Goal: Information Seeking & Learning: Learn about a topic

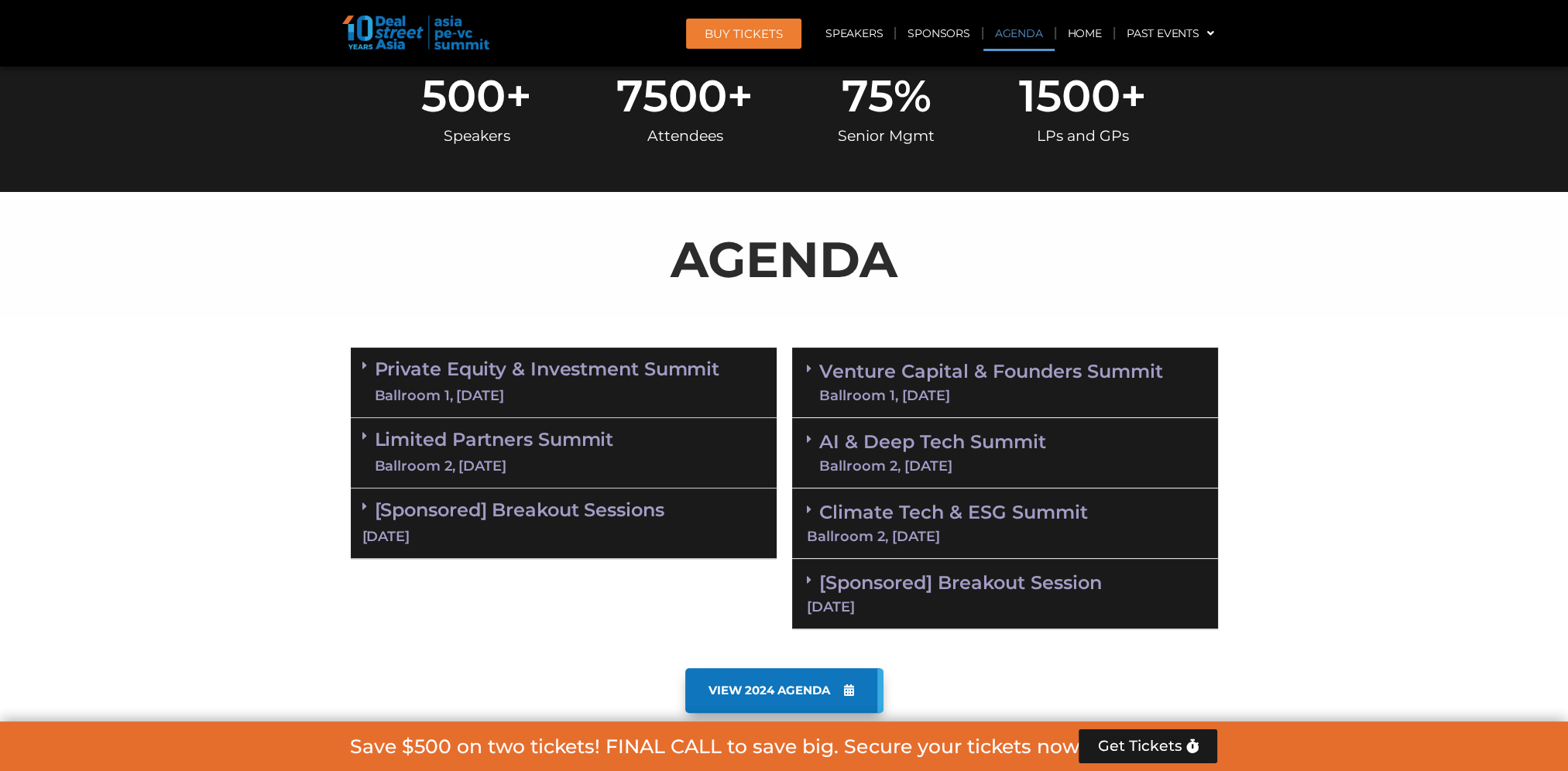
scroll to position [851, 0]
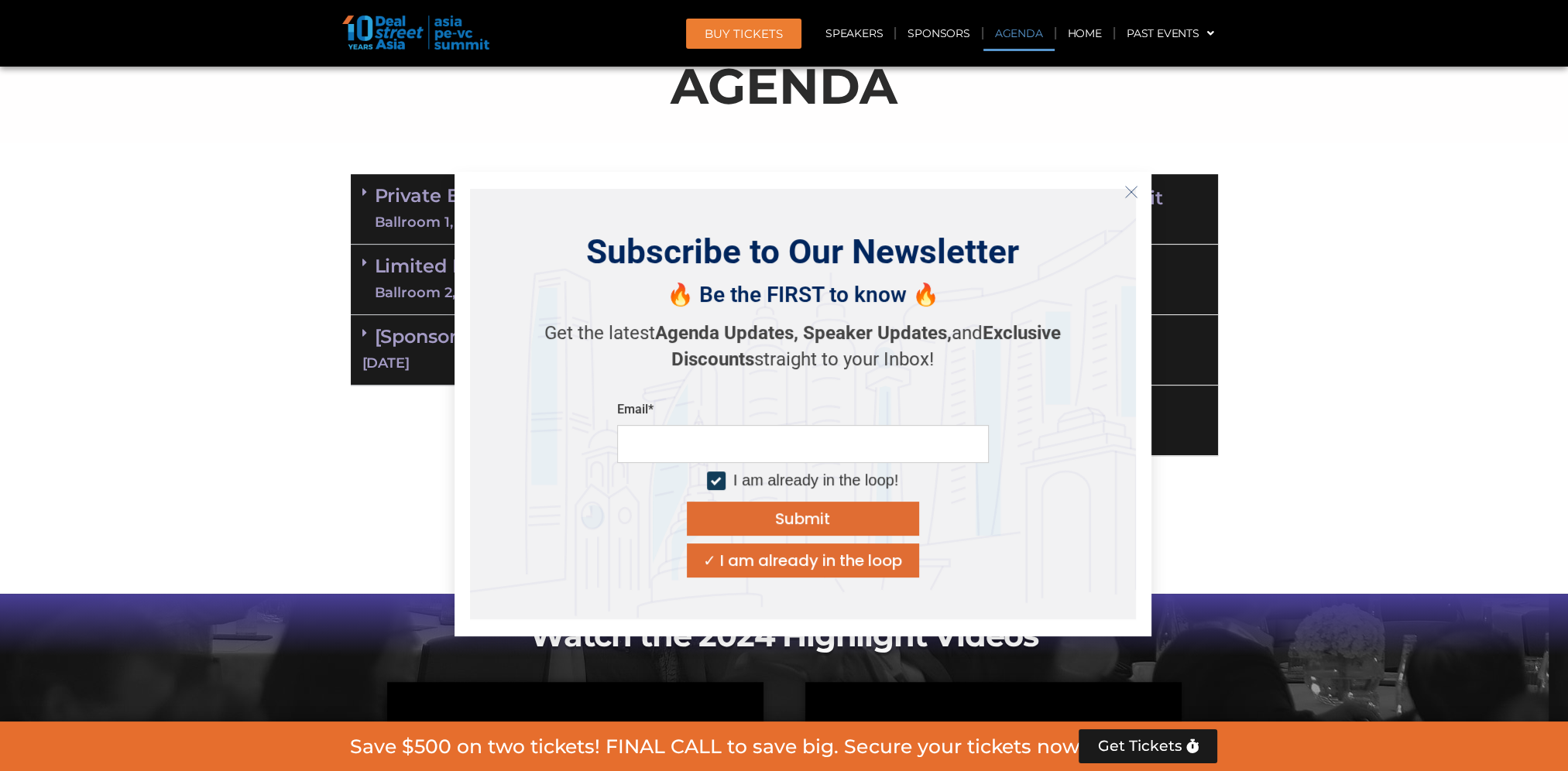
click at [1130, 195] on icon "Close" at bounding box center [1131, 192] width 14 height 14
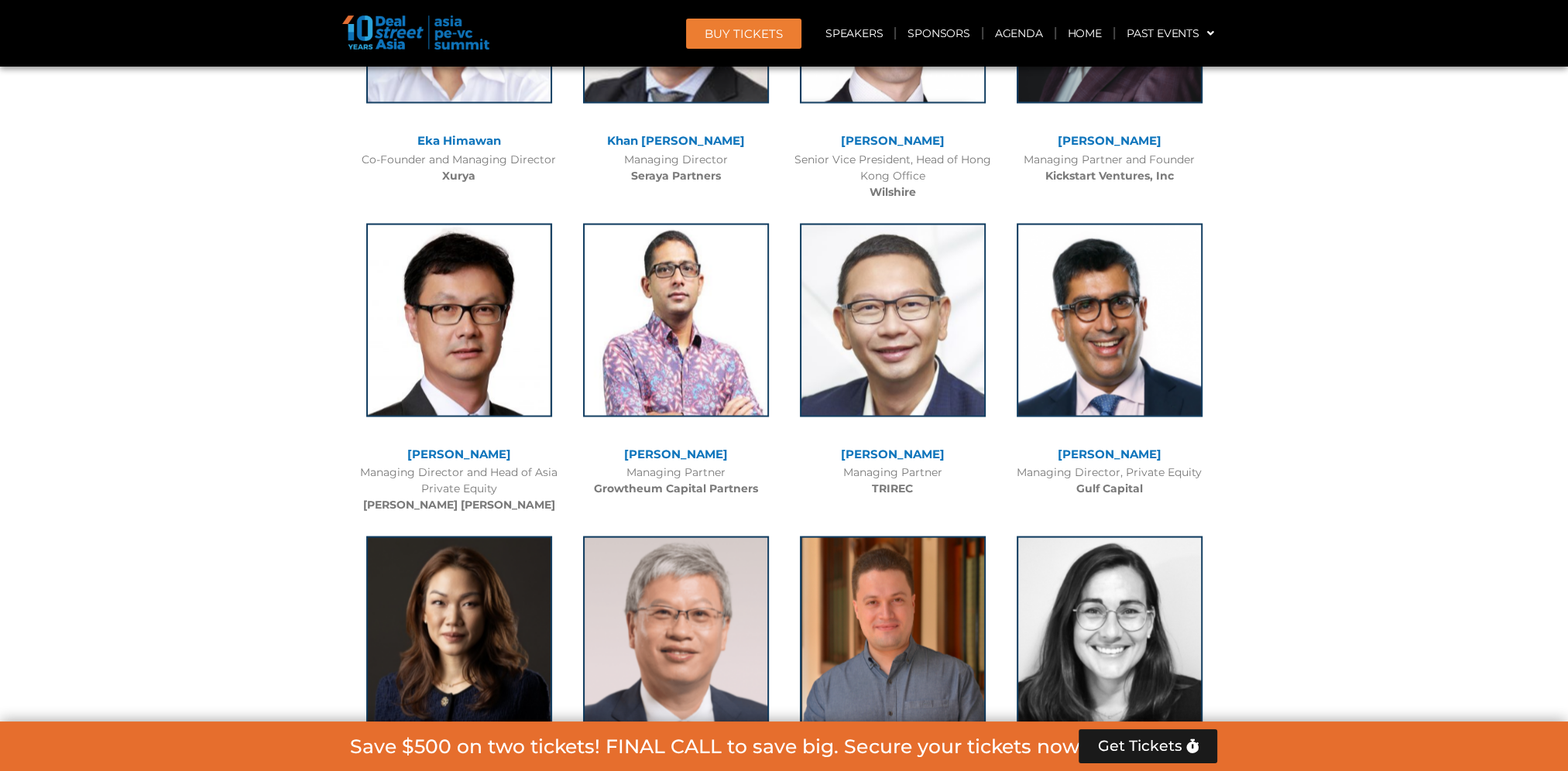
scroll to position [4025, 0]
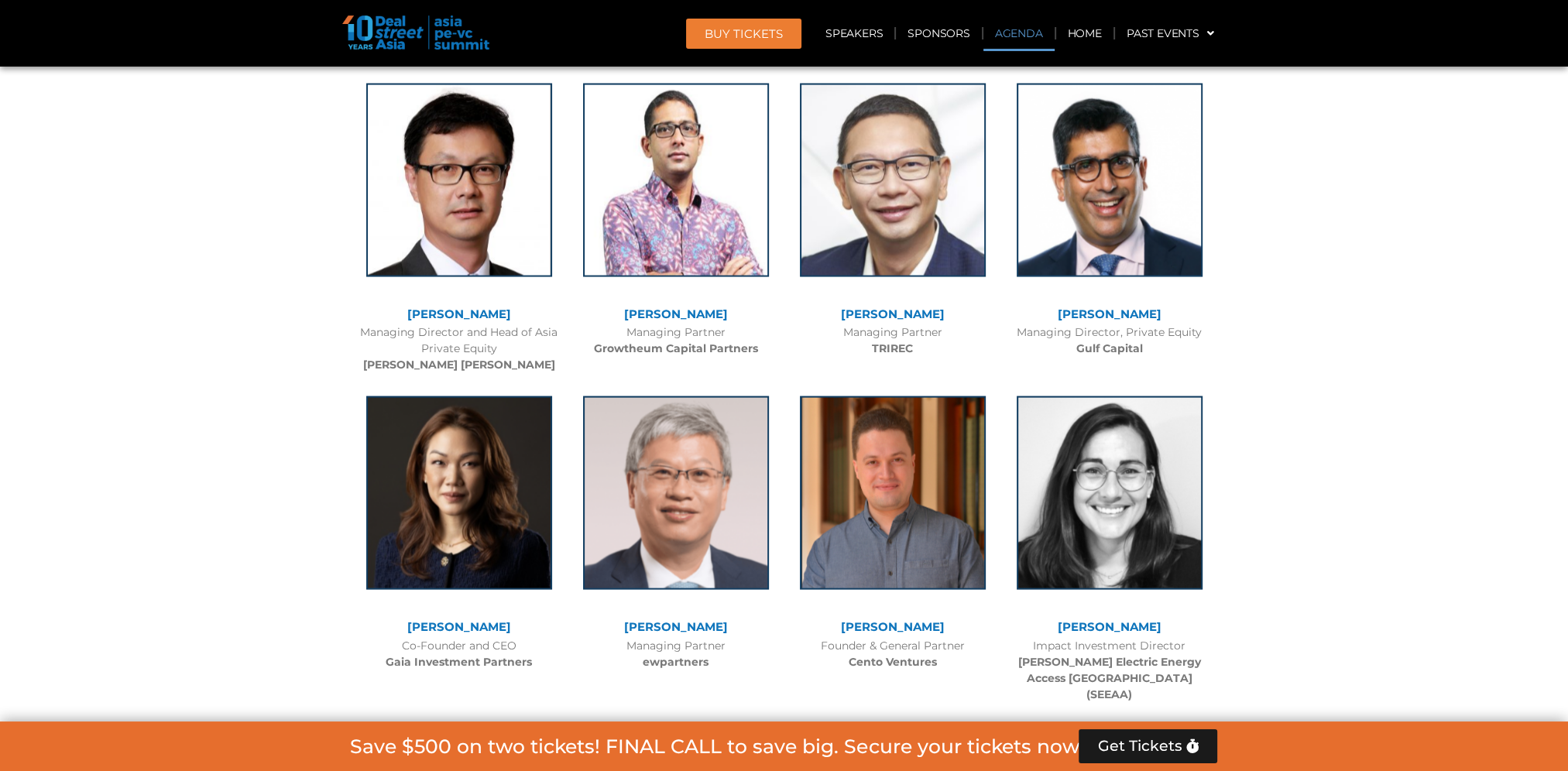
click at [1014, 46] on link "Agenda" at bounding box center [1018, 33] width 71 height 36
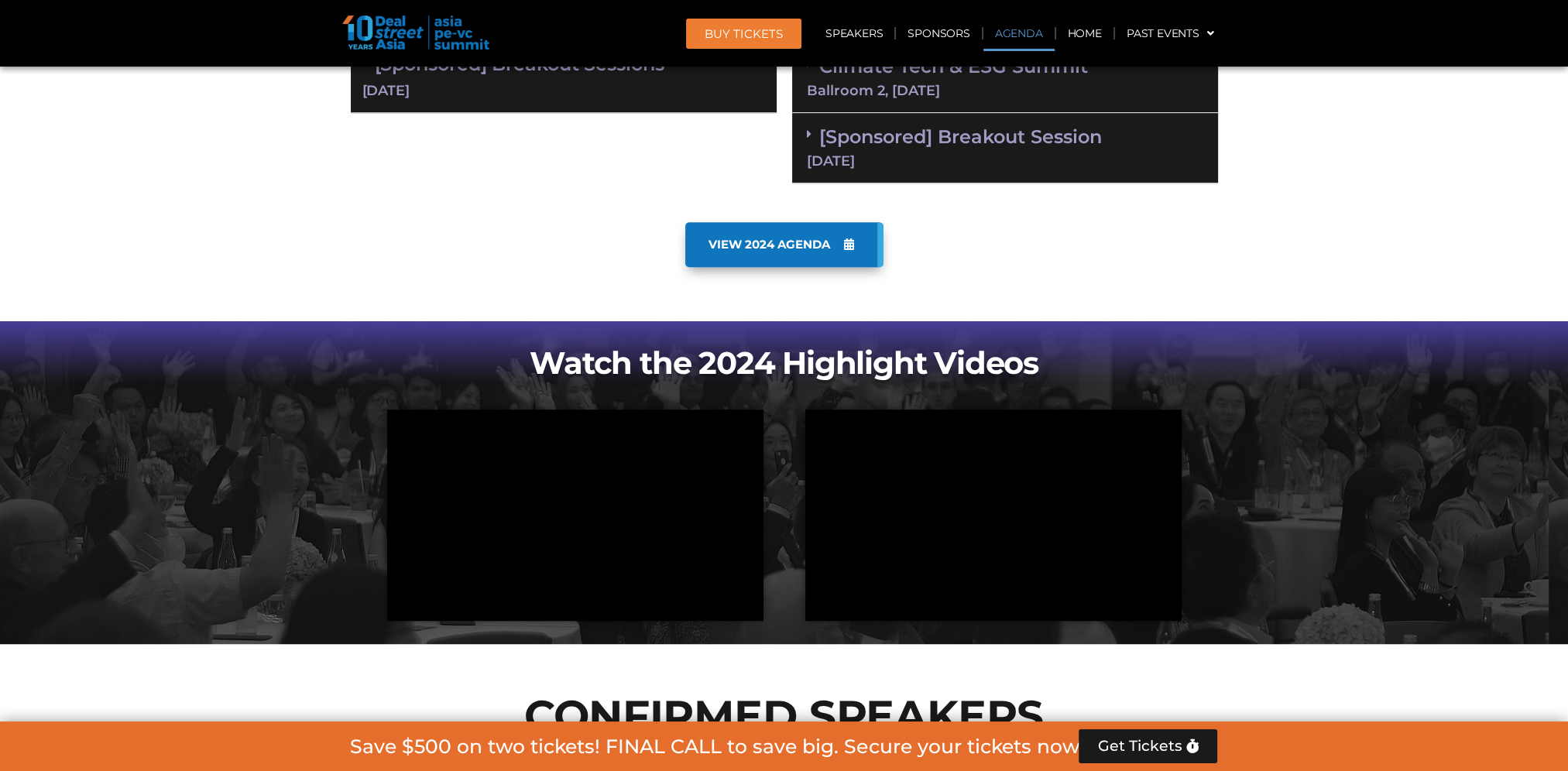
scroll to position [808, 0]
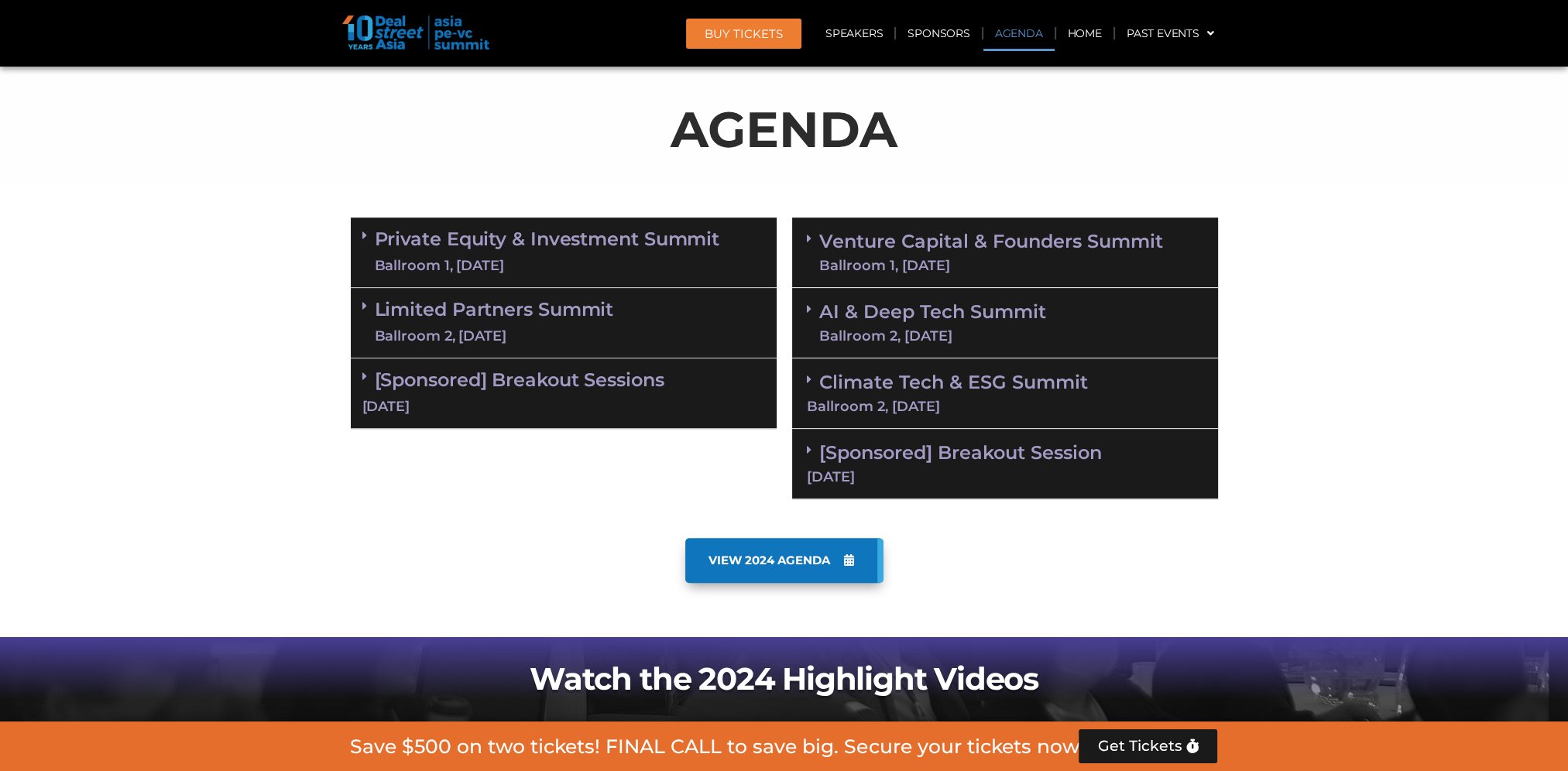
click at [489, 243] on link "Private Equity & Investment Summit Ballroom 1, 10 Sept" at bounding box center [547, 252] width 345 height 47
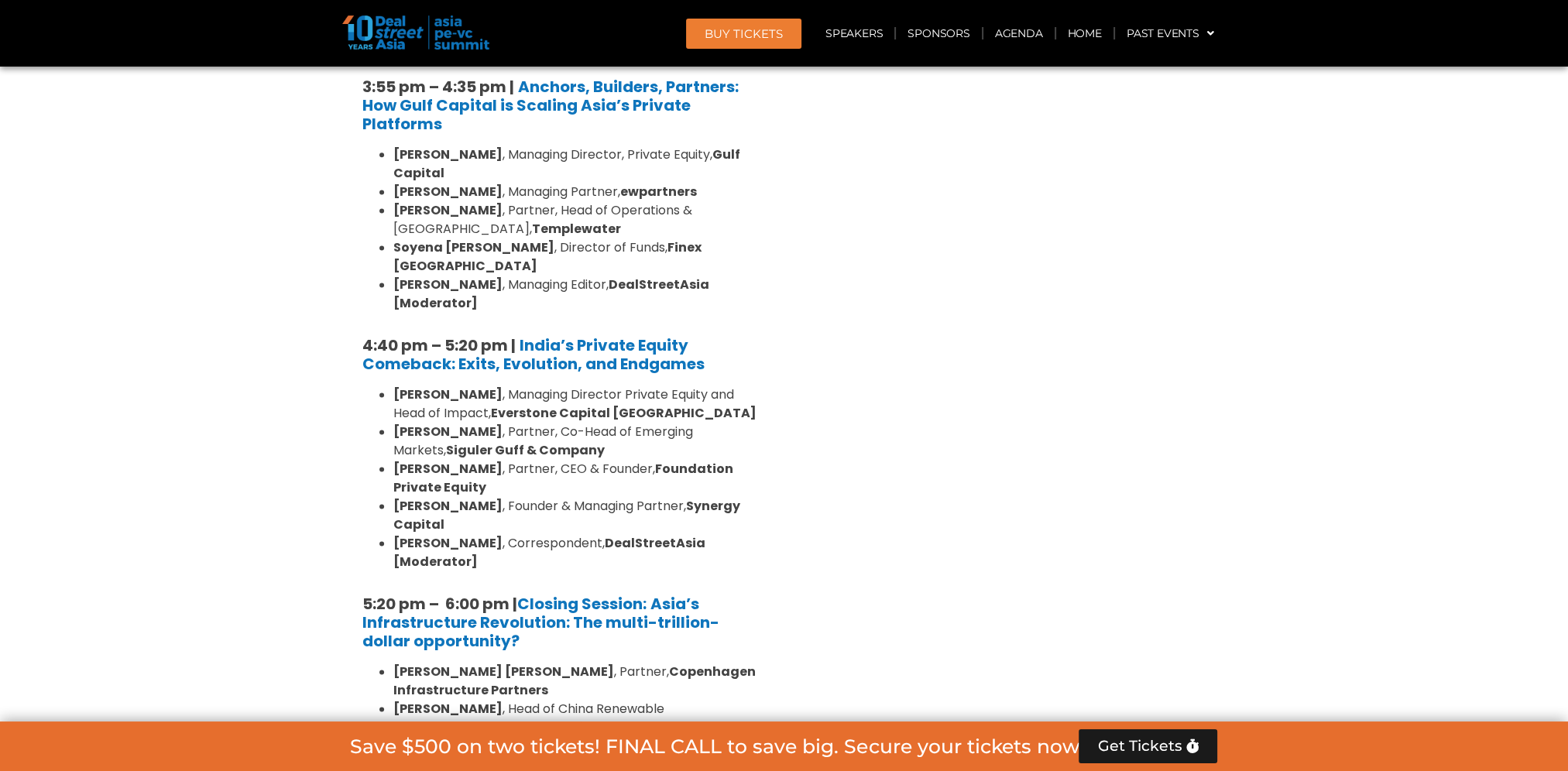
scroll to position [2975, 0]
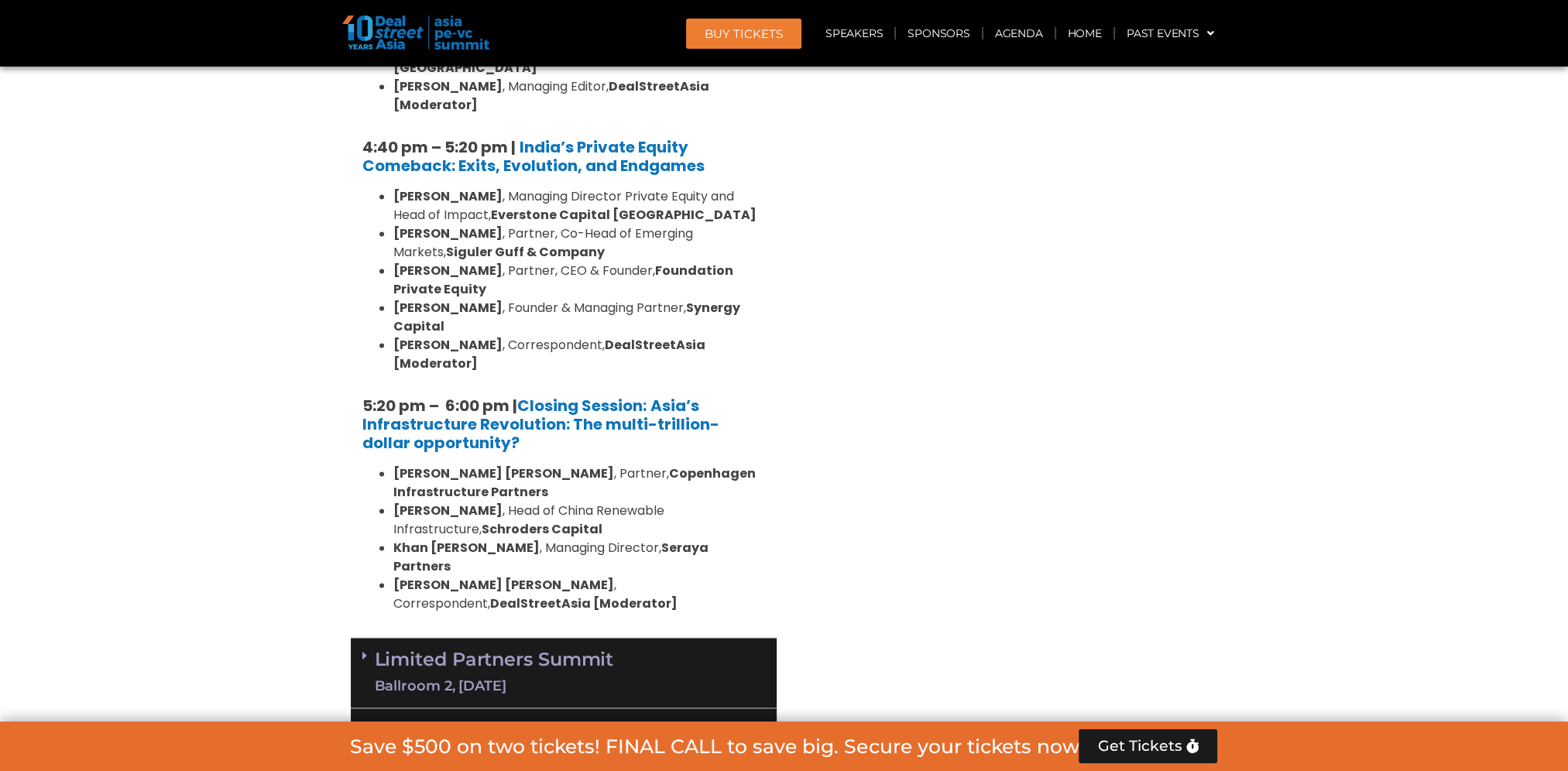
click at [548, 718] on link "[Sponsored] Breakout Sessions 10 Sept" at bounding box center [564, 742] width 403 height 48
click at [451, 676] on div "Ballroom 2, [DATE]" at bounding box center [493, 686] width 239 height 19
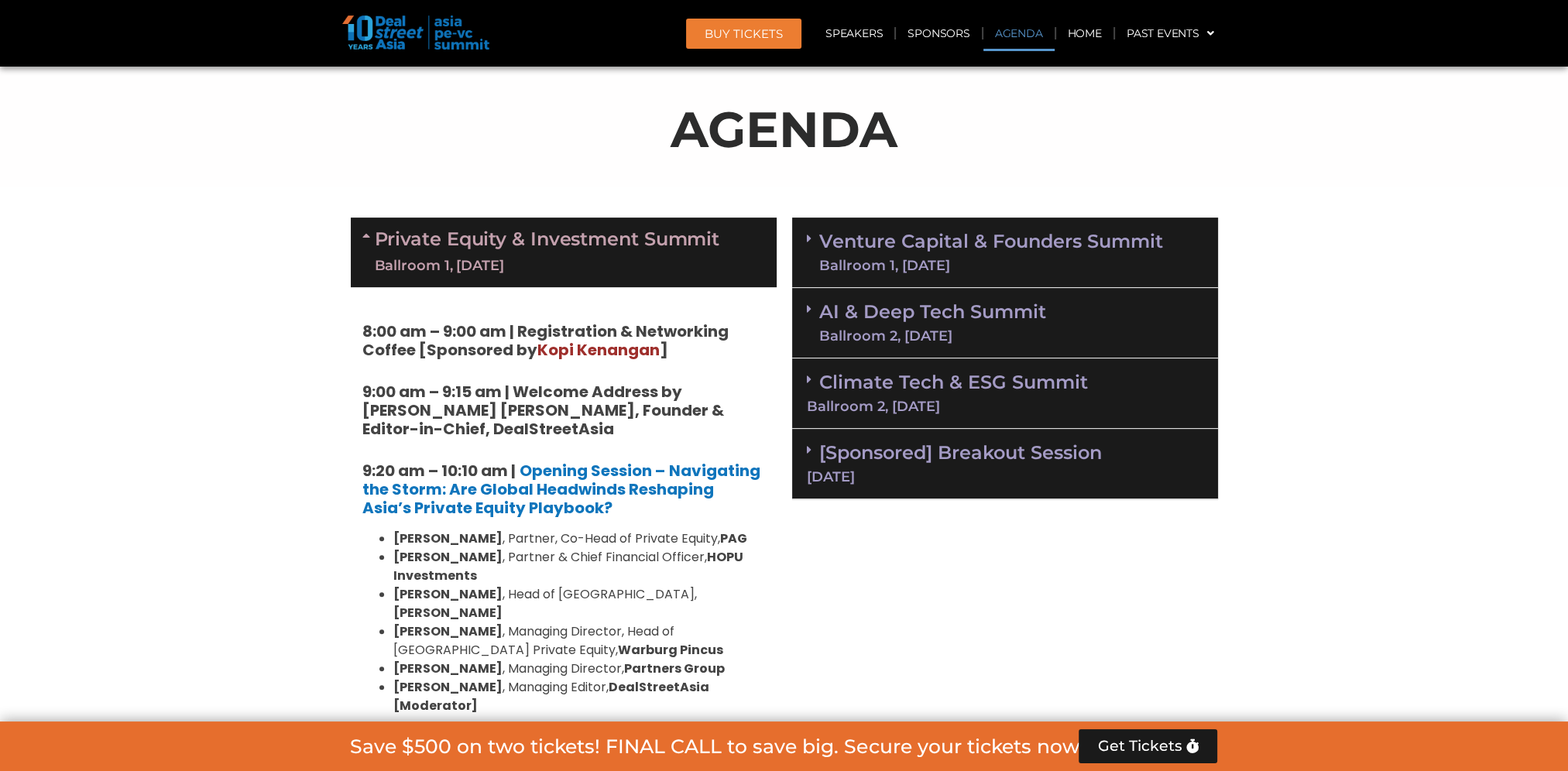
scroll to position [653, 0]
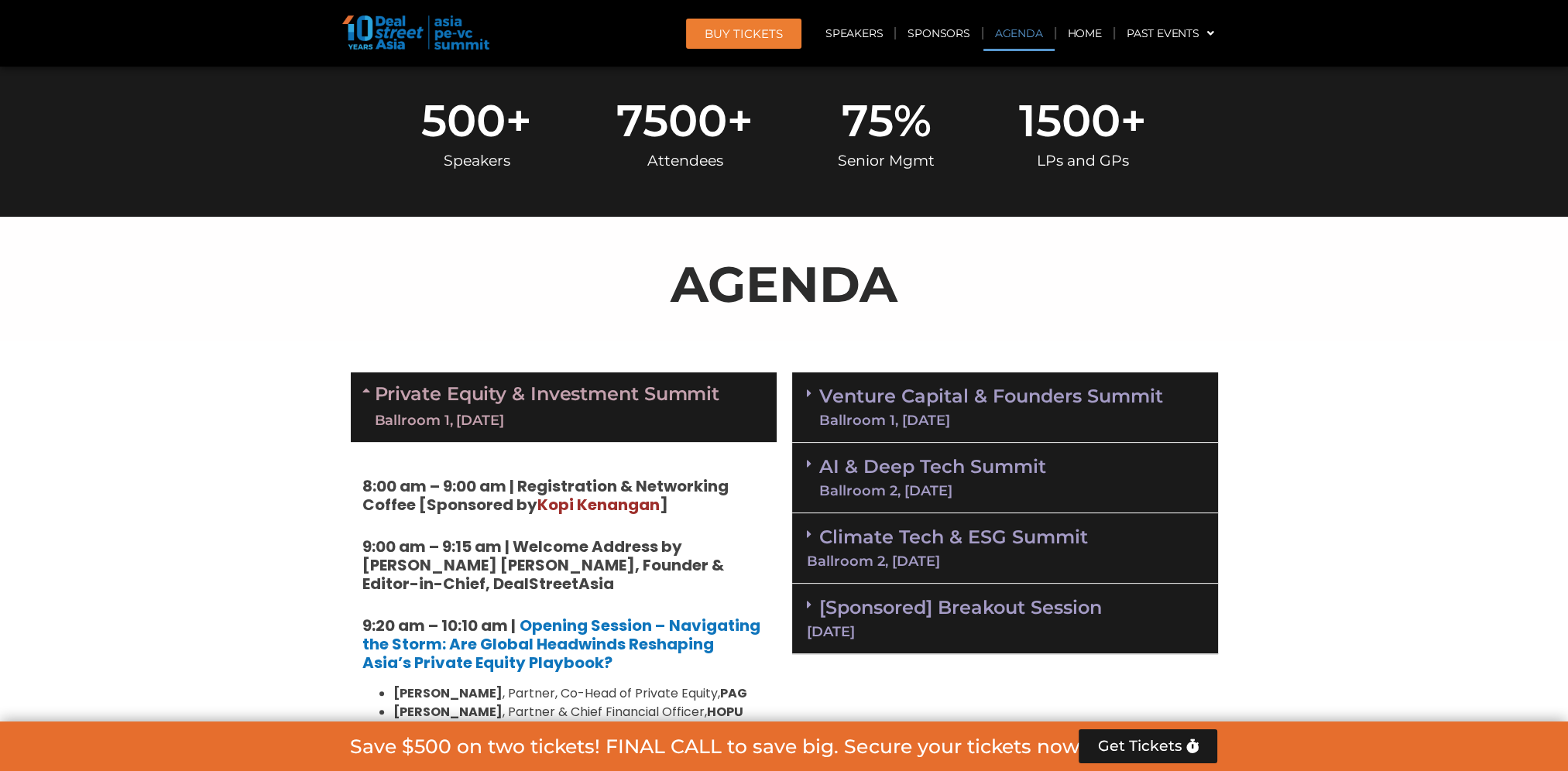
click at [901, 407] on link "Venture Capital & Founders​ Summit Ballroom 1, 11 Sept" at bounding box center [991, 406] width 344 height 40
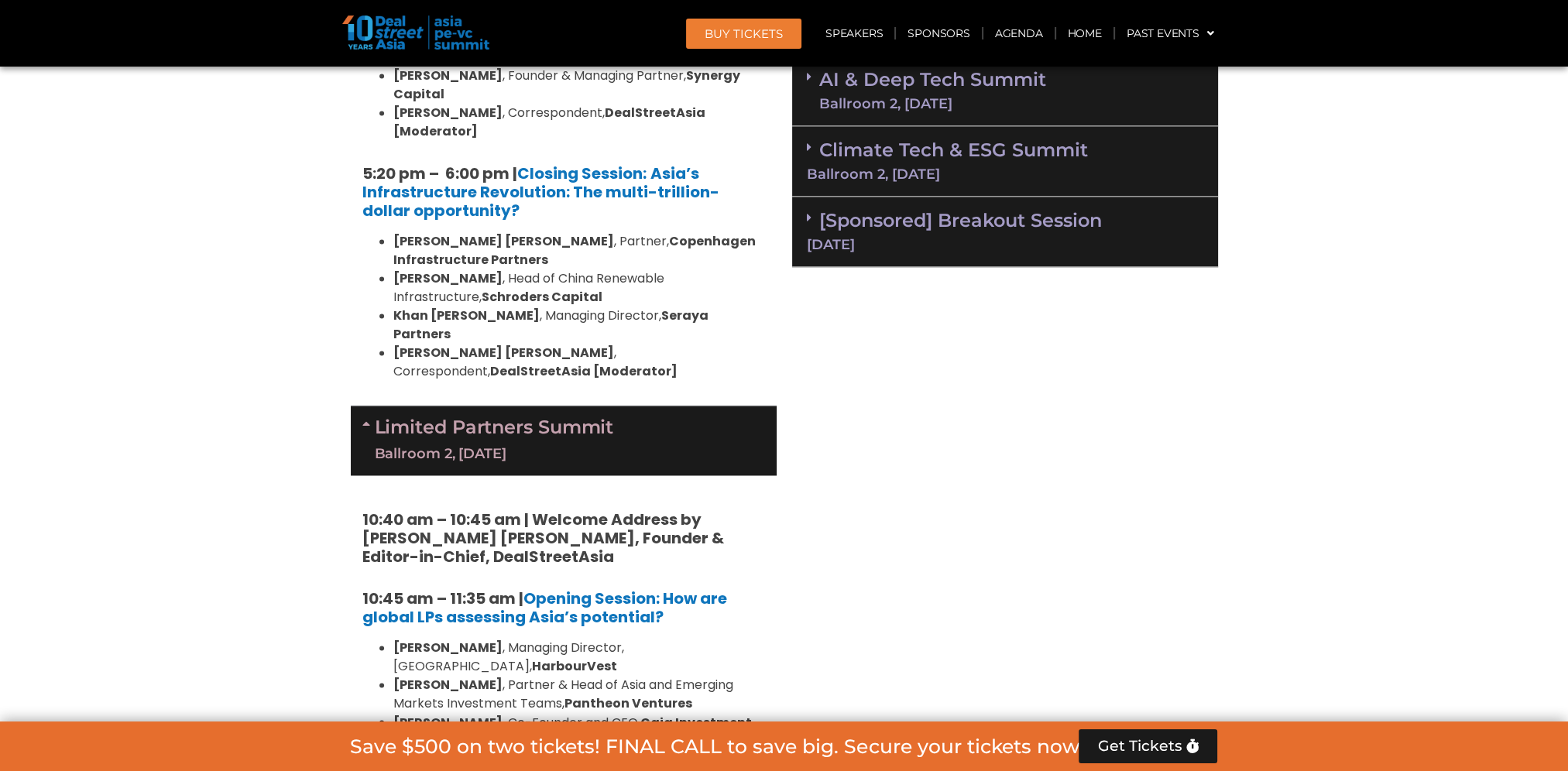
scroll to position [2820, 0]
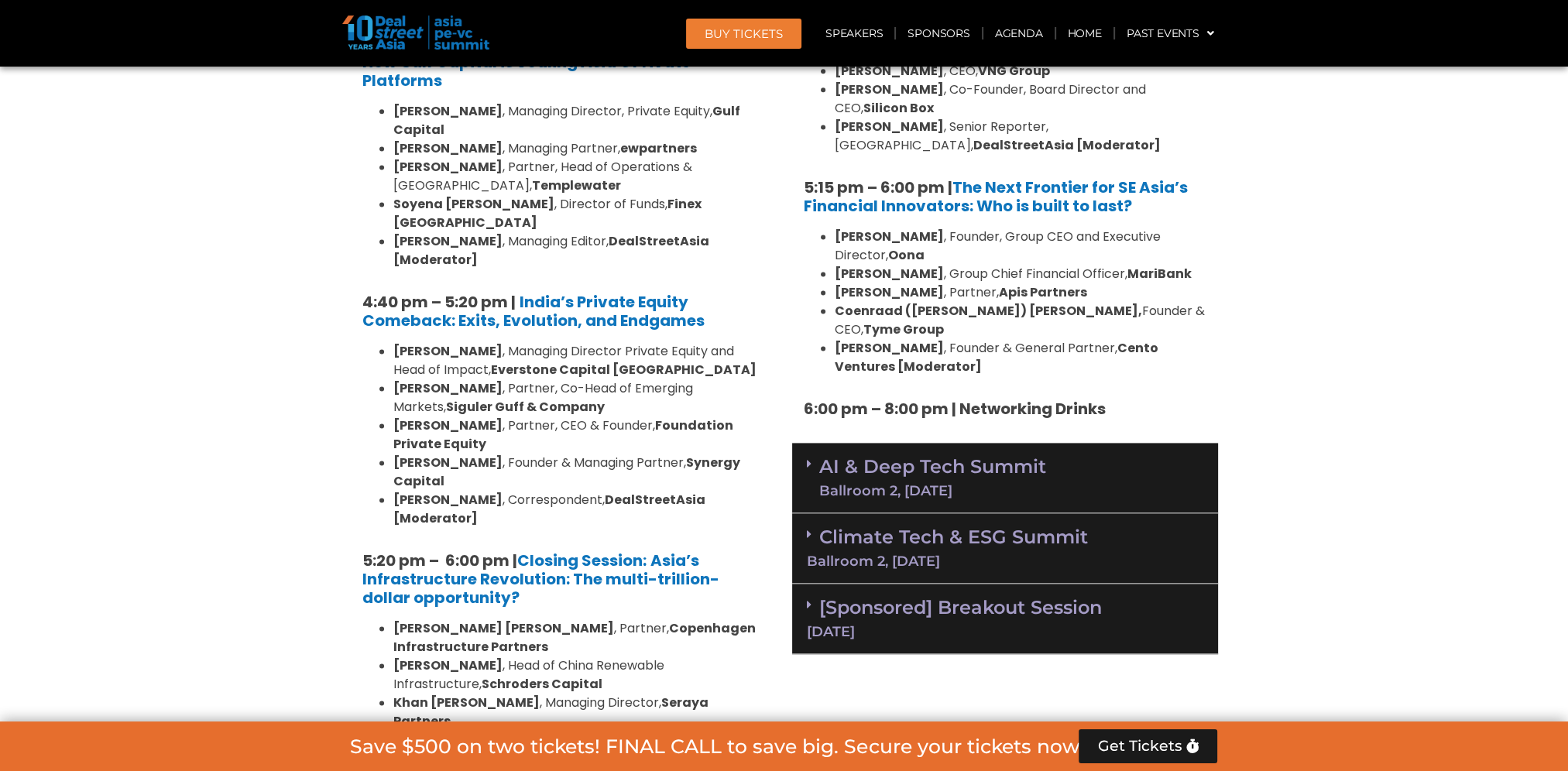
click at [858, 483] on div "Ballroom 2, [DATE]" at bounding box center [932, 490] width 227 height 14
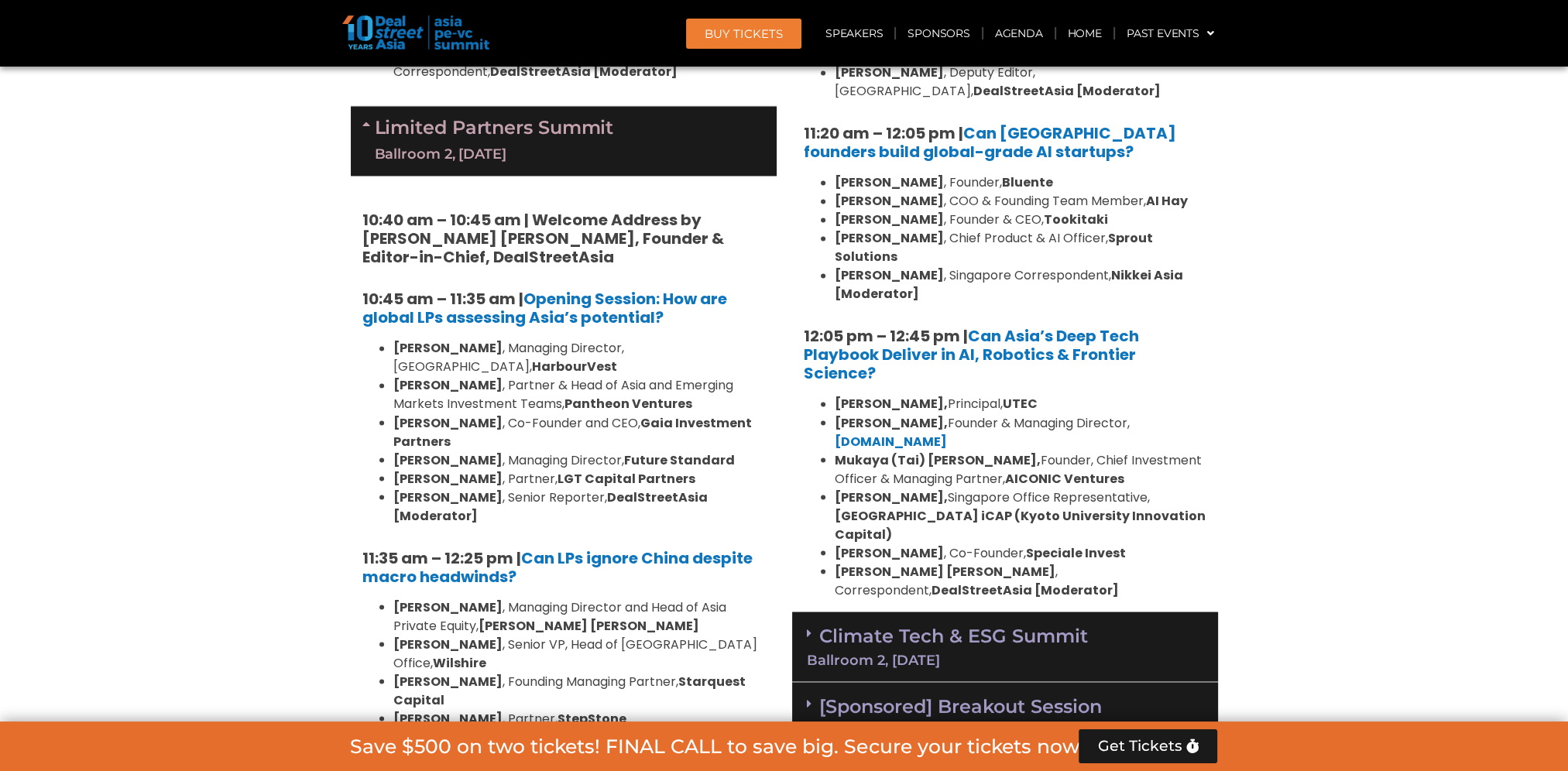
scroll to position [3517, 0]
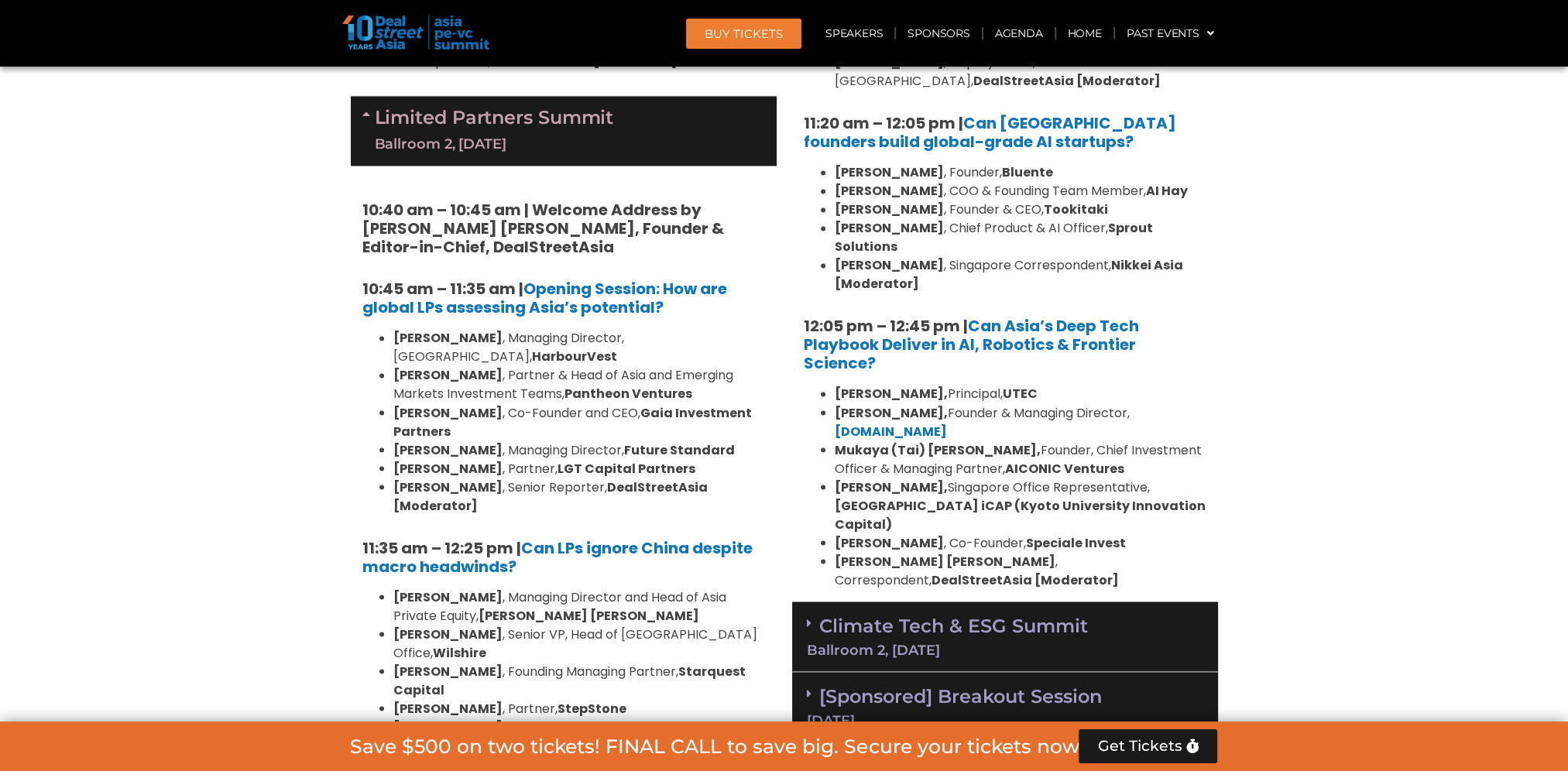
click at [987, 614] on link "Climate Tech & ESG Summit Ballroom 2, 11 Sept" at bounding box center [1004, 636] width 397 height 43
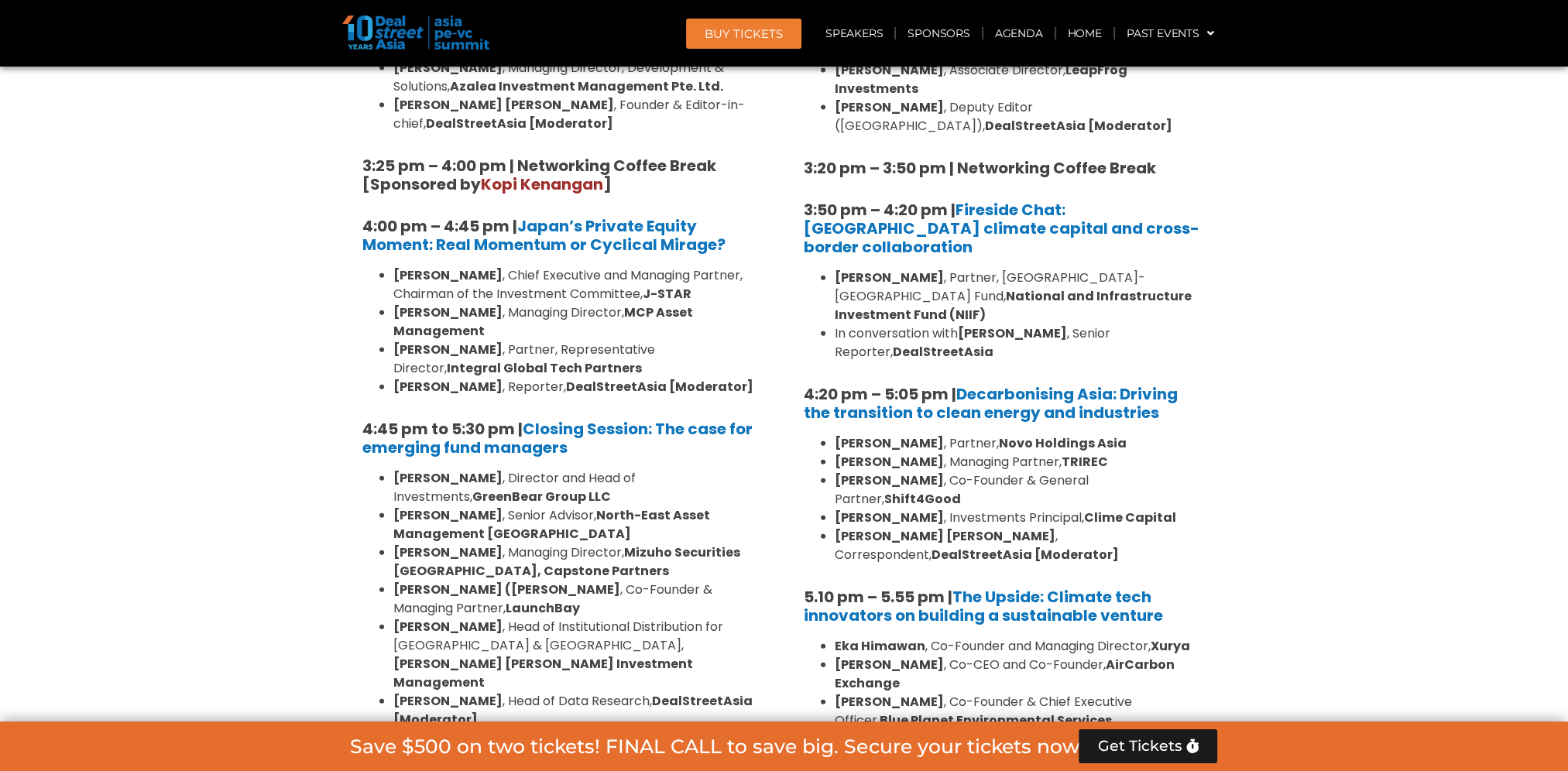
scroll to position [4833, 0]
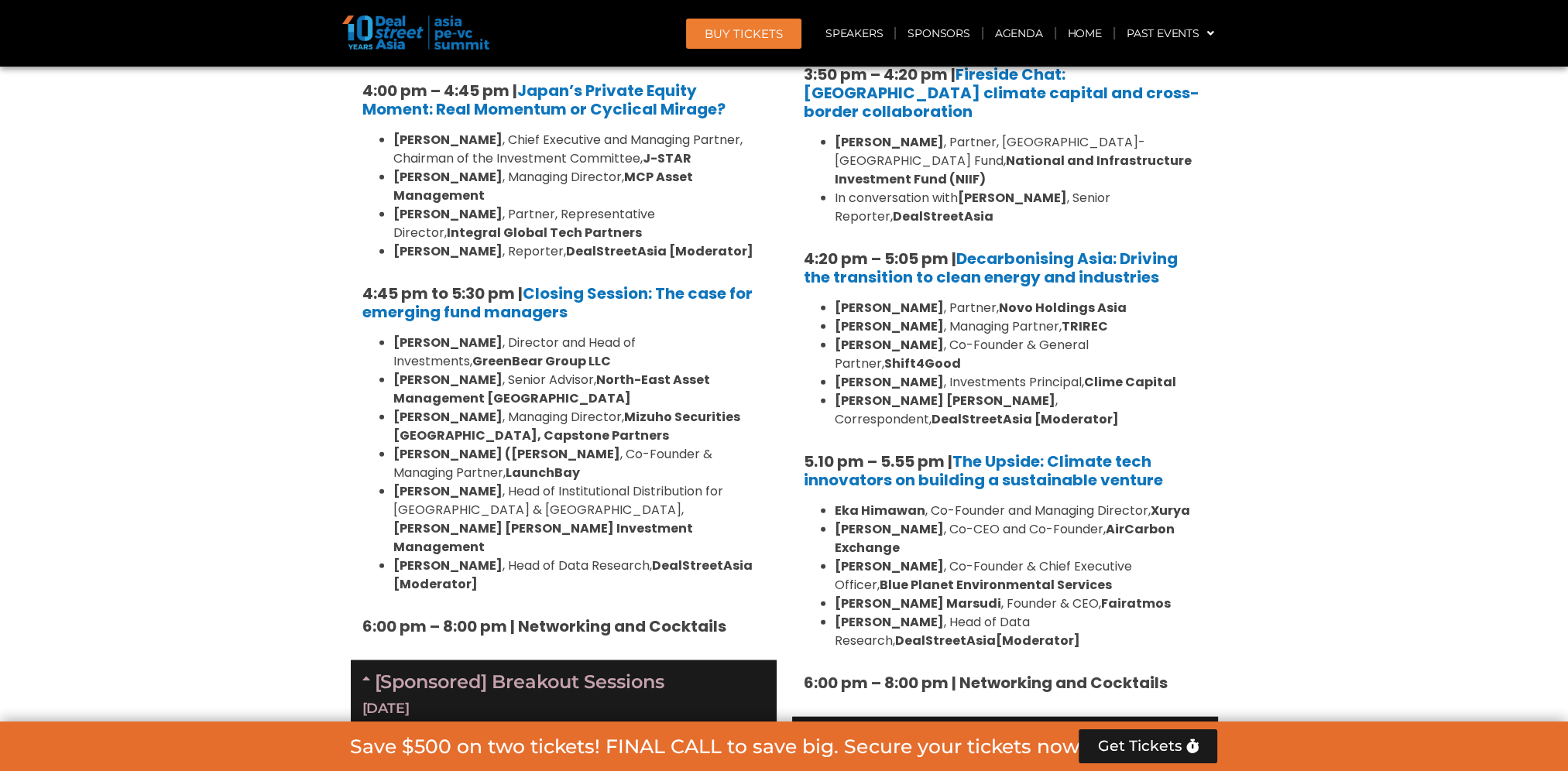
click at [1028, 729] on link "[Sponsored] Breakout Session 11 Sept" at bounding box center [1004, 751] width 397 height 43
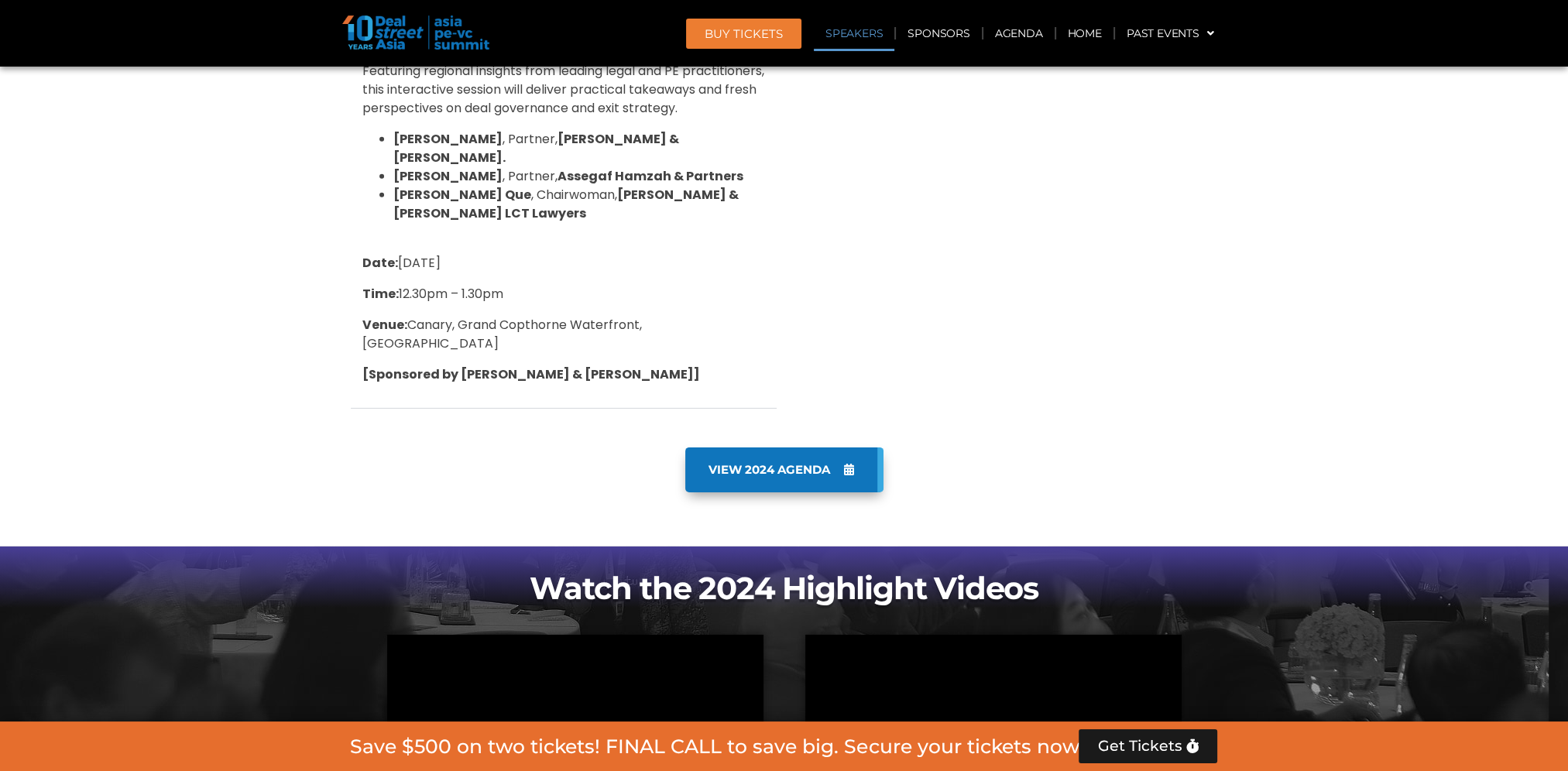
scroll to position [6492, 0]
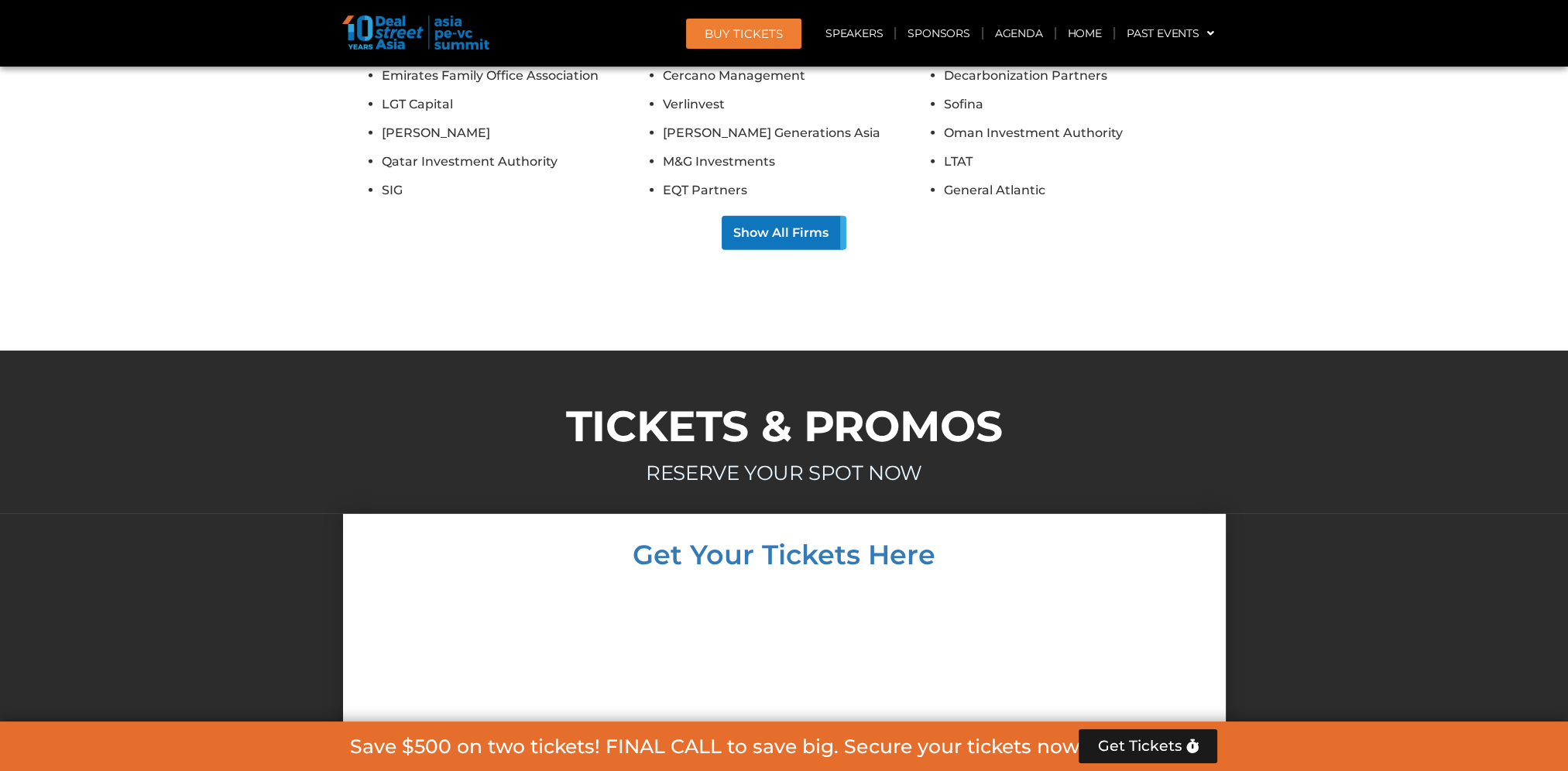
scroll to position [14114, 0]
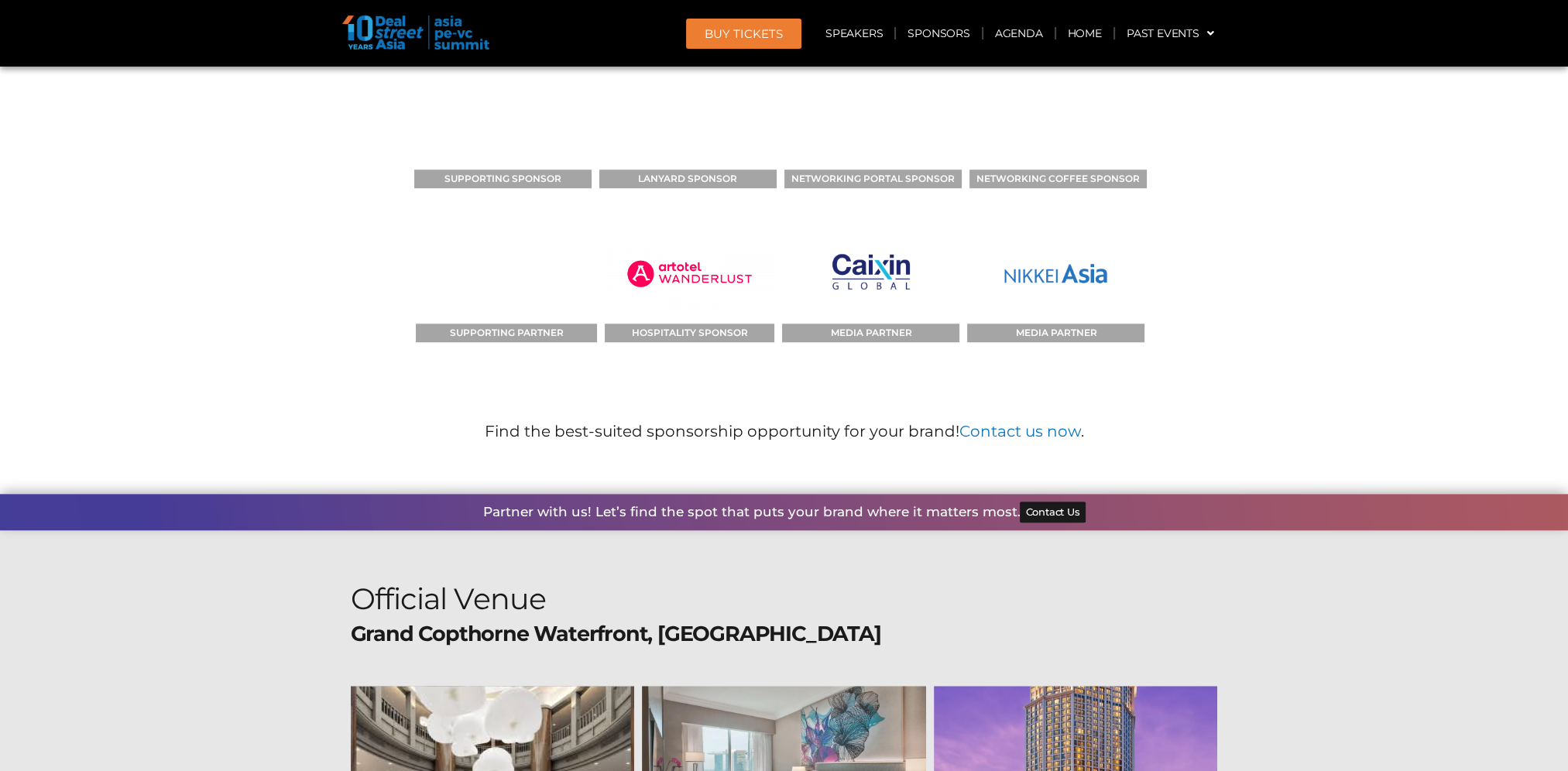
scroll to position [17365, 0]
